Goal: Task Accomplishment & Management: Complete application form

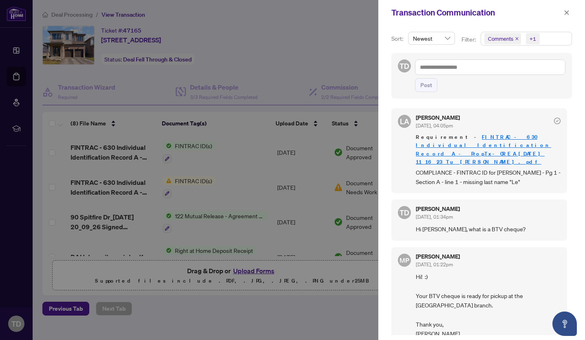
scroll to position [41, 0]
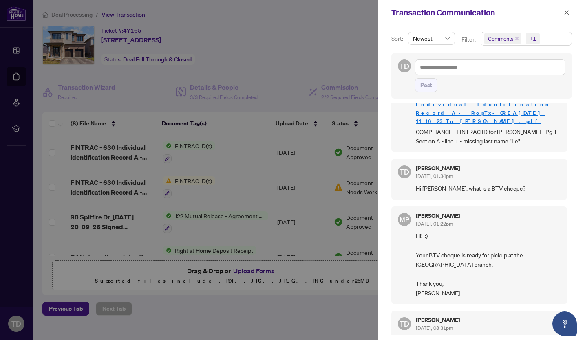
drag, startPoint x: 281, startPoint y: 62, endPoint x: 295, endPoint y: 122, distance: 61.8
click at [282, 62] on div at bounding box center [292, 170] width 585 height 340
drag, startPoint x: 253, startPoint y: 315, endPoint x: 181, endPoint y: 300, distance: 73.2
click at [253, 314] on div at bounding box center [292, 170] width 585 height 340
click at [567, 14] on icon "close" at bounding box center [567, 13] width 6 height 6
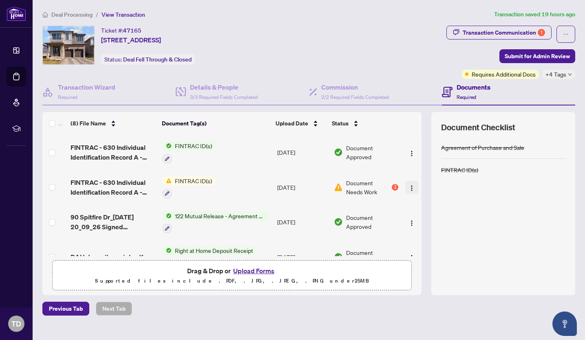
click at [409, 188] on img "button" at bounding box center [412, 188] width 7 height 7
click at [202, 195] on div at bounding box center [189, 194] width 53 height 10
click at [115, 178] on span "FINTRAC - 630 Individual Identification Record A - PropTx-OREA_[DATE] 11_16_23_…" at bounding box center [113, 188] width 85 height 20
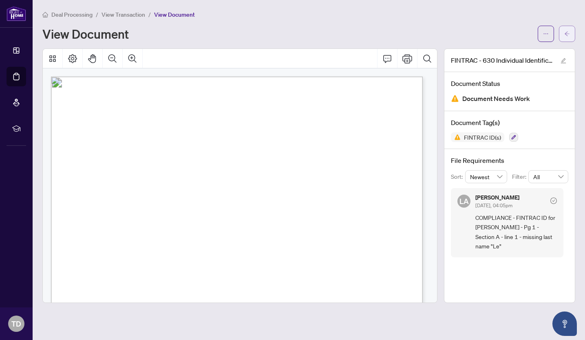
click at [568, 37] on span "button" at bounding box center [567, 33] width 6 height 13
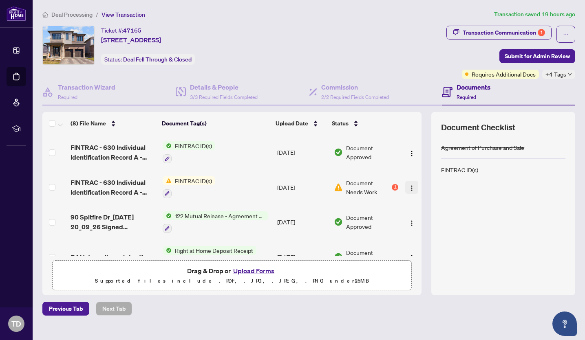
click at [409, 188] on img "button" at bounding box center [412, 188] width 7 height 7
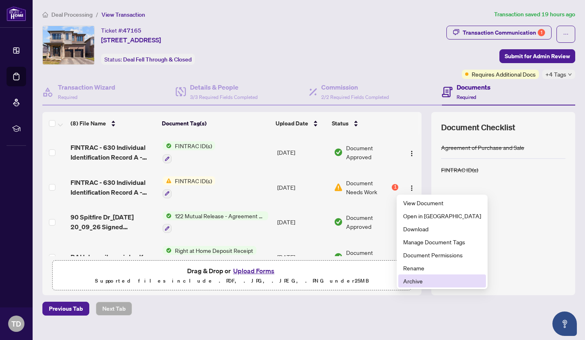
click at [423, 283] on span "Archive" at bounding box center [442, 281] width 78 height 9
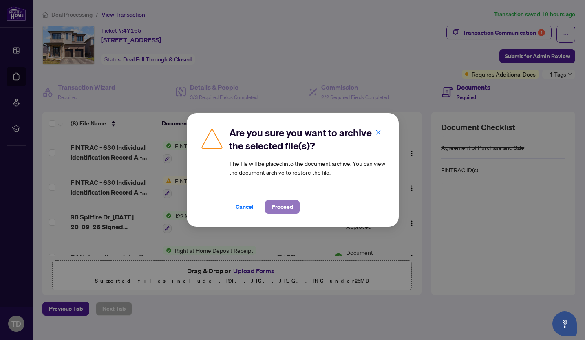
click at [276, 205] on span "Proceed" at bounding box center [283, 207] width 22 height 13
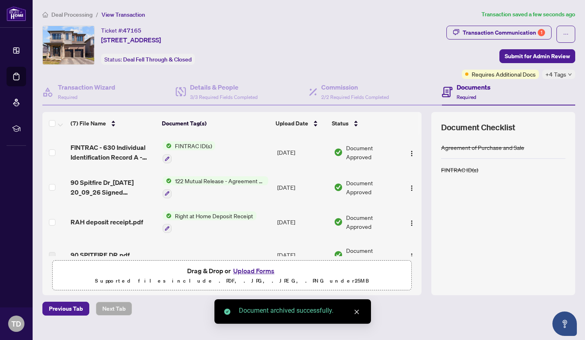
click at [241, 272] on button "Upload Forms" at bounding box center [254, 271] width 46 height 11
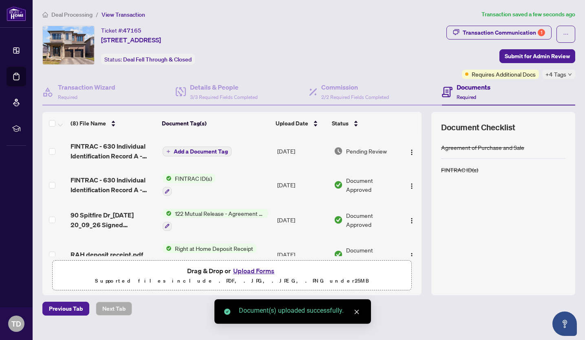
click at [199, 149] on span "Add a Document Tag" at bounding box center [201, 152] width 54 height 6
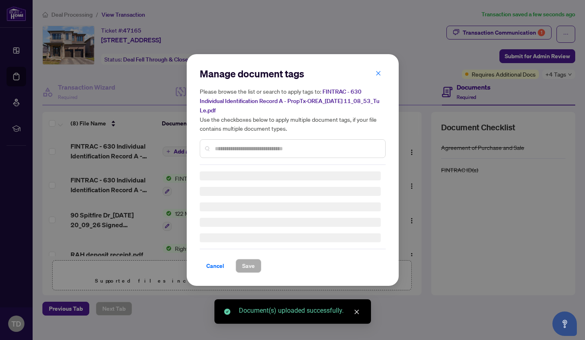
click at [227, 148] on input "text" at bounding box center [297, 148] width 164 height 9
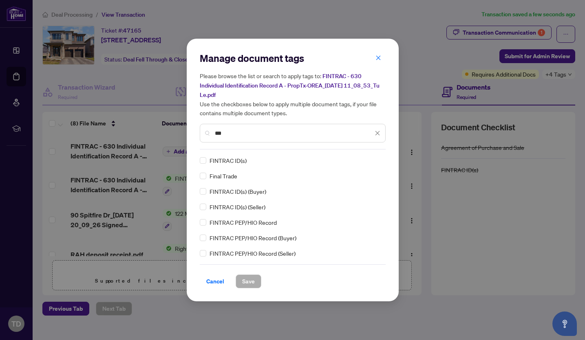
type input "***"
click at [207, 161] on div "FINTRAC ID(s)" at bounding box center [290, 160] width 181 height 9
click at [250, 282] on span "Save" at bounding box center [248, 281] width 13 height 13
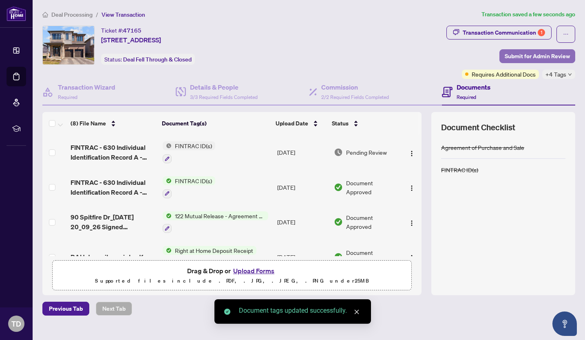
click at [539, 55] on span "Submit for Admin Review" at bounding box center [537, 56] width 65 height 13
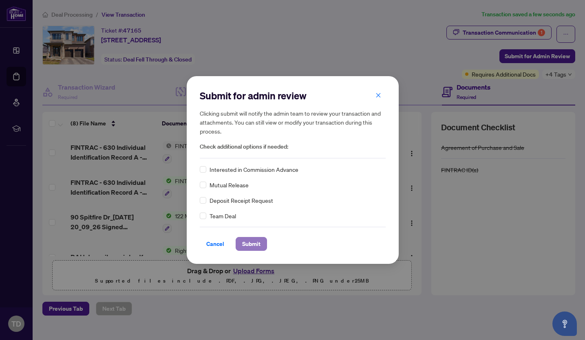
click at [245, 242] on span "Submit" at bounding box center [251, 244] width 18 height 13
click at [488, 32] on div "Submit for admin review Clicking submit will notify the admin team to review yo…" at bounding box center [292, 170] width 585 height 340
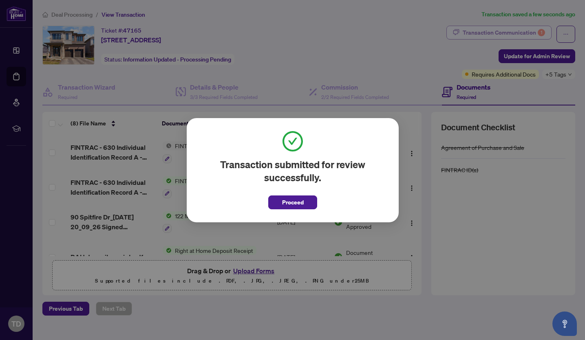
click at [507, 35] on div "Transaction submitted for review successfully. Proceed Cancel OK" at bounding box center [292, 170] width 585 height 340
drag, startPoint x: 300, startPoint y: 201, endPoint x: 389, endPoint y: 131, distance: 113.2
click at [300, 201] on span "Proceed" at bounding box center [293, 202] width 22 height 13
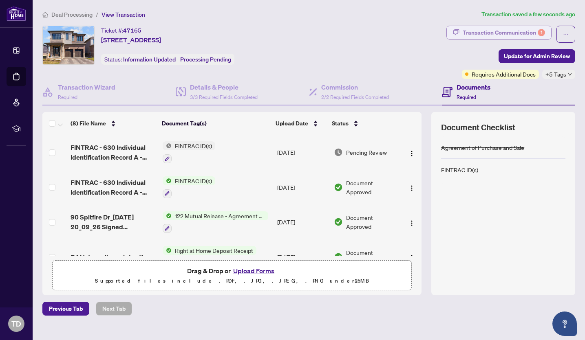
click at [515, 33] on div "Transaction Communication 1" at bounding box center [504, 32] width 82 height 13
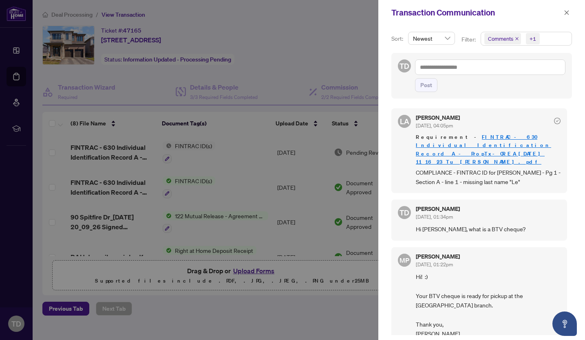
click at [325, 58] on div at bounding box center [292, 170] width 585 height 340
drag, startPoint x: 318, startPoint y: 31, endPoint x: 271, endPoint y: 3, distance: 54.7
click at [318, 31] on div at bounding box center [292, 170] width 585 height 340
